Goal: Information Seeking & Learning: Learn about a topic

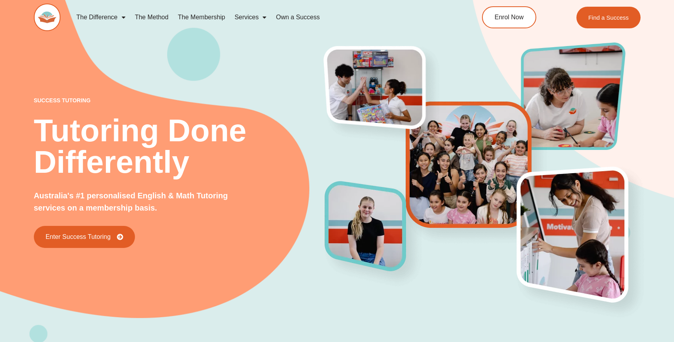
click at [144, 17] on link "The Method" at bounding box center [151, 17] width 43 height 18
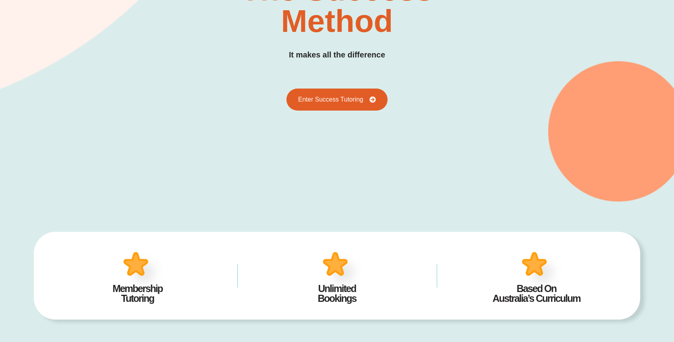
scroll to position [200, 0]
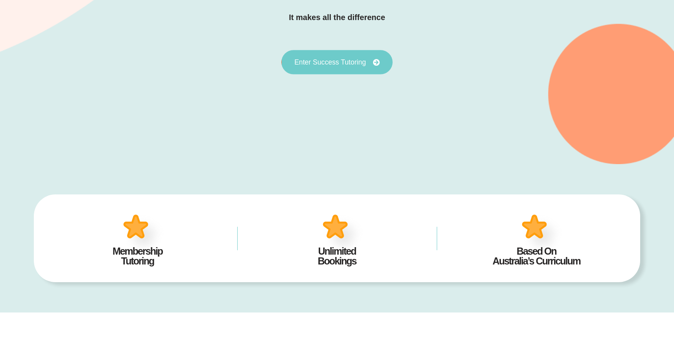
click at [333, 65] on span "Enter Success Tutoring" at bounding box center [330, 62] width 72 height 7
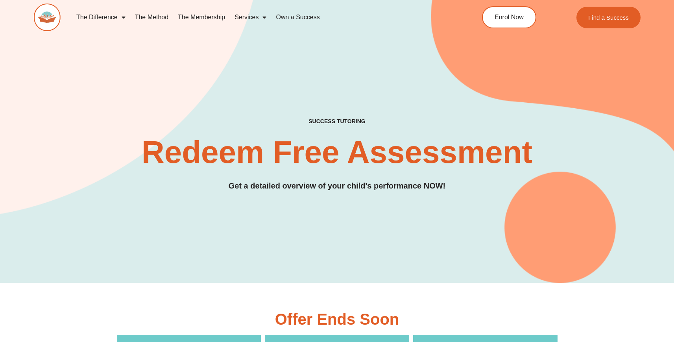
click at [337, 128] on div "SUCCESS TUTORING​ Redeem Free Assessment Get a detailed overview of your child'…" at bounding box center [337, 155] width 607 height 74
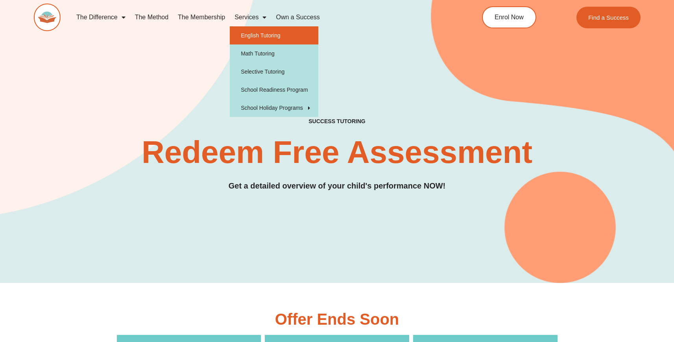
click at [253, 42] on link "English Tutoring" at bounding box center [274, 35] width 89 height 18
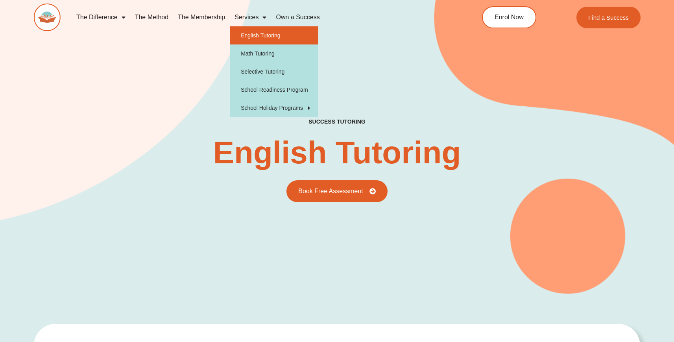
click at [249, 33] on link "English Tutoring" at bounding box center [274, 35] width 89 height 18
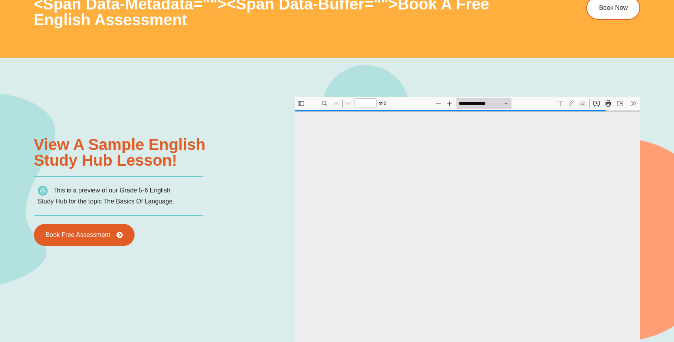
type input "*"
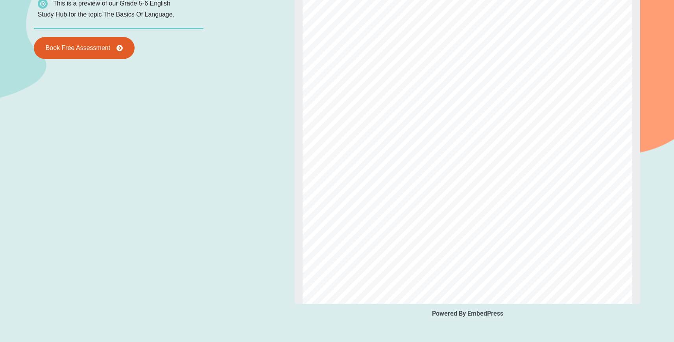
scroll to position [1048, 0]
